Goal: Task Accomplishment & Management: Manage account settings

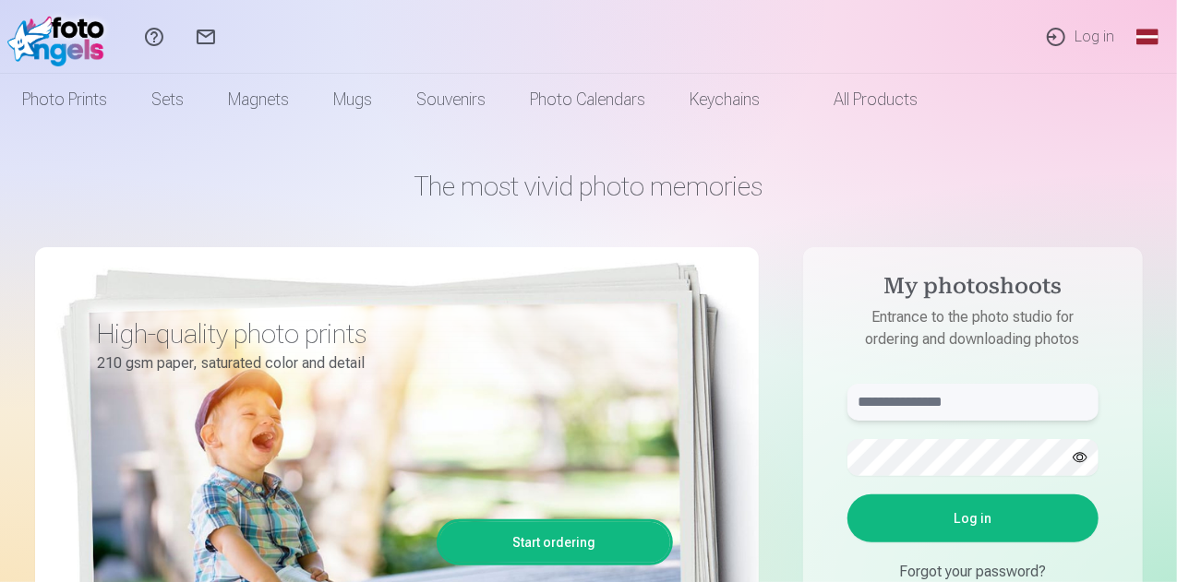
click at [919, 407] on input "text" at bounding box center [972, 402] width 251 height 37
type input "**********"
click at [963, 520] on font "Log in" at bounding box center [972, 518] width 38 height 15
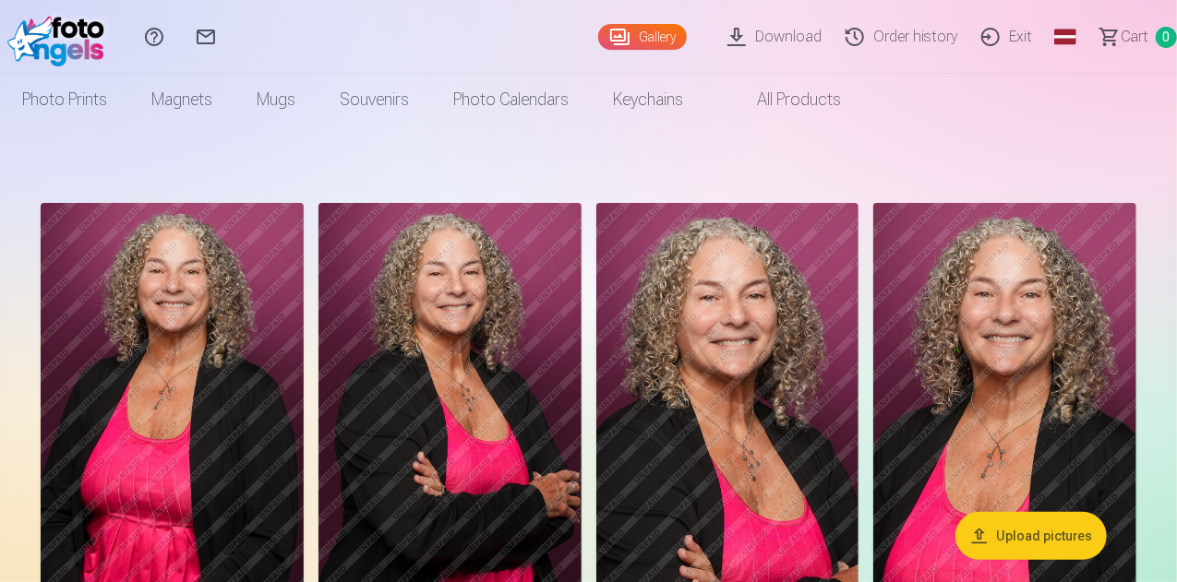
click at [1163, 30] on font "0" at bounding box center [1166, 37] width 7 height 15
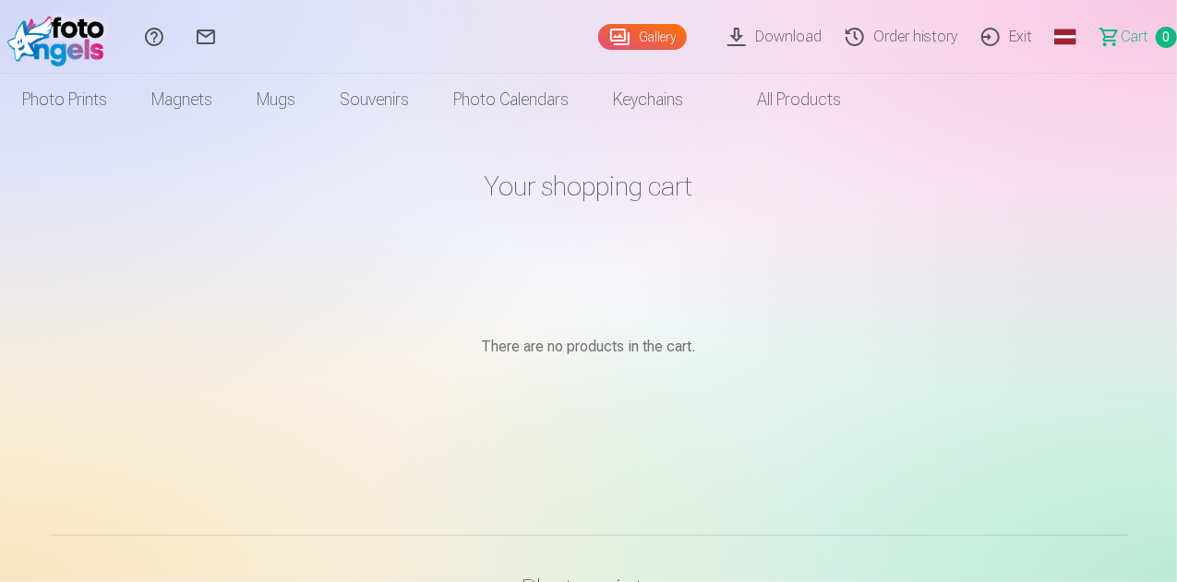
click at [1163, 30] on font "0" at bounding box center [1166, 37] width 7 height 15
click at [1046, 39] on link "Global" at bounding box center [1064, 37] width 37 height 74
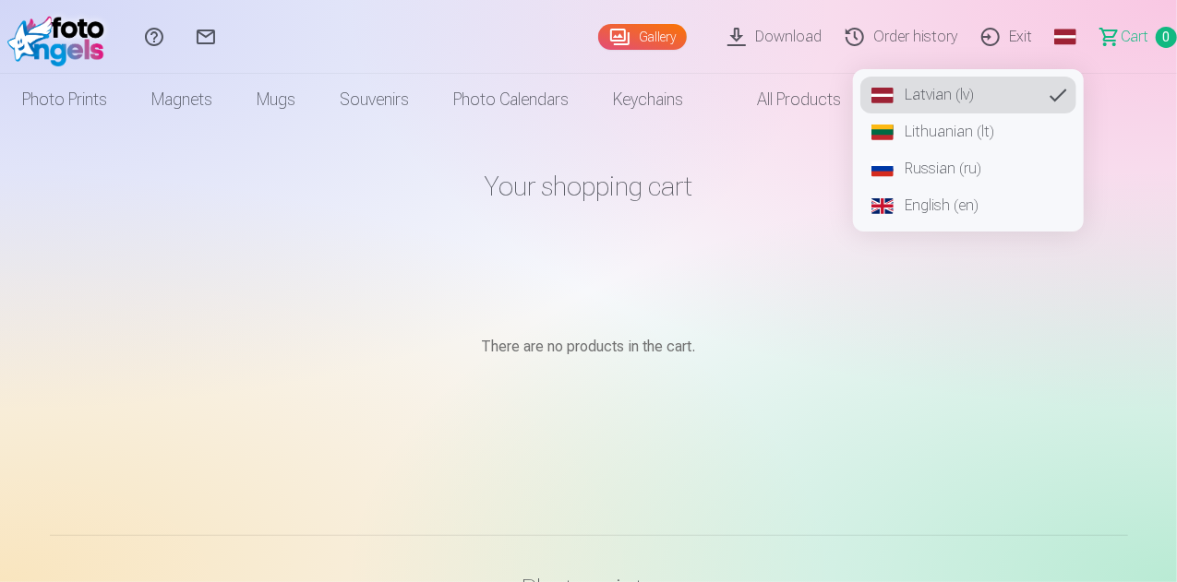
click at [915, 209] on font "English (en)" at bounding box center [941, 206] width 74 height 18
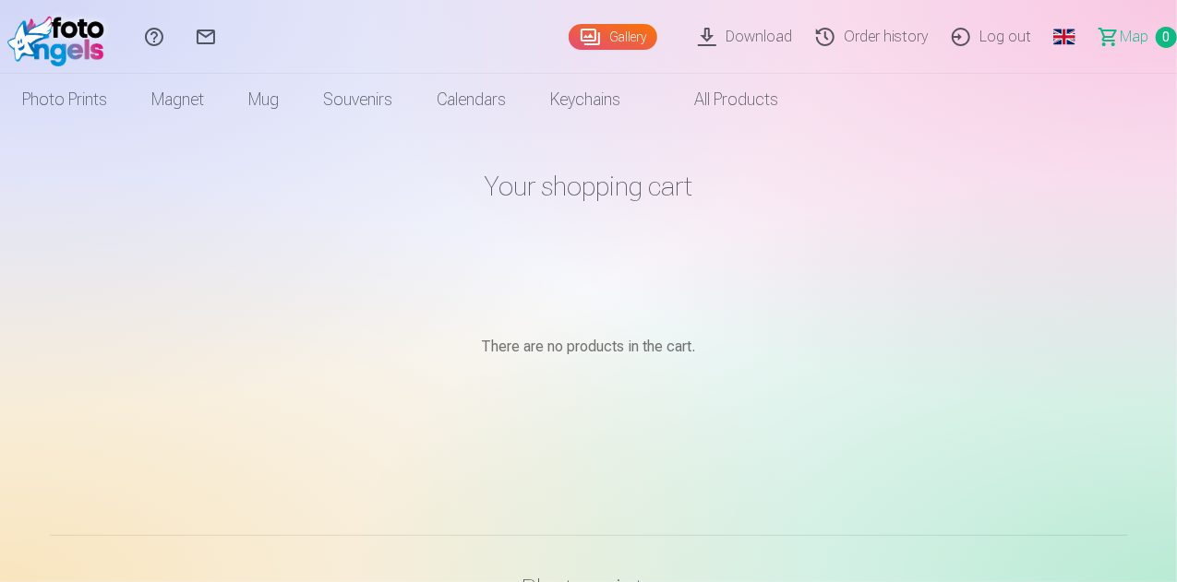
click at [979, 37] on font "Log out" at bounding box center [1005, 37] width 52 height 18
